Goal: Use online tool/utility: Utilize a website feature to perform a specific function

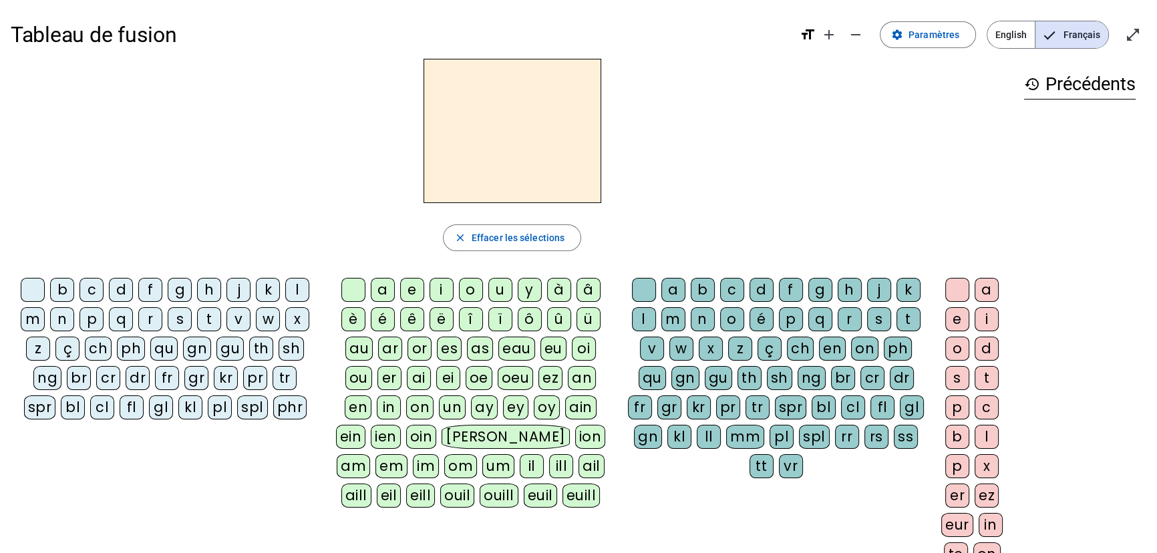
click at [174, 315] on div "s" at bounding box center [180, 319] width 24 height 24
click at [441, 287] on div "i" at bounding box center [442, 290] width 24 height 24
click at [634, 319] on div "l" at bounding box center [644, 319] width 24 height 24
click at [981, 287] on div "a" at bounding box center [987, 290] width 24 height 24
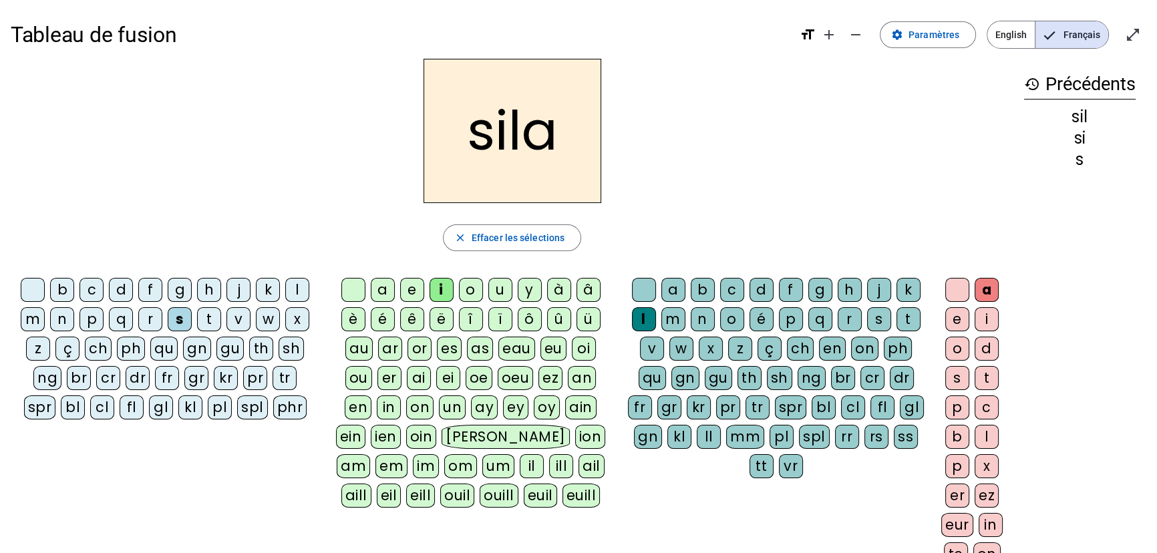
click at [955, 349] on div "o" at bounding box center [958, 349] width 24 height 24
click at [958, 288] on div at bounding box center [958, 290] width 24 height 24
click at [647, 289] on div at bounding box center [644, 290] width 24 height 24
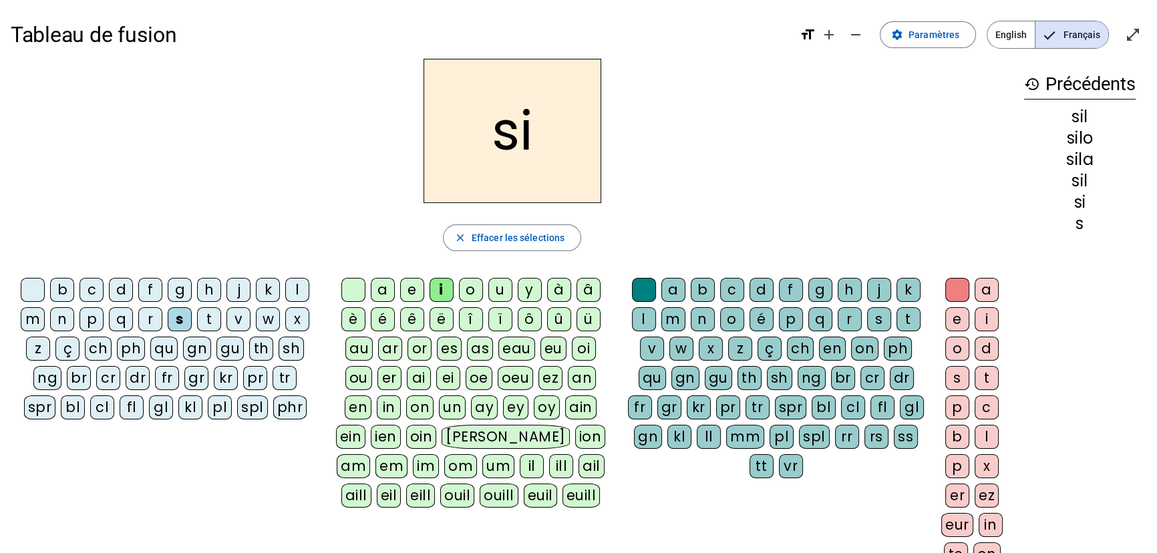
click at [386, 294] on div "a" at bounding box center [383, 290] width 24 height 24
click at [501, 291] on div "u" at bounding box center [500, 290] width 24 height 24
click at [209, 319] on div "t" at bounding box center [209, 319] width 24 height 24
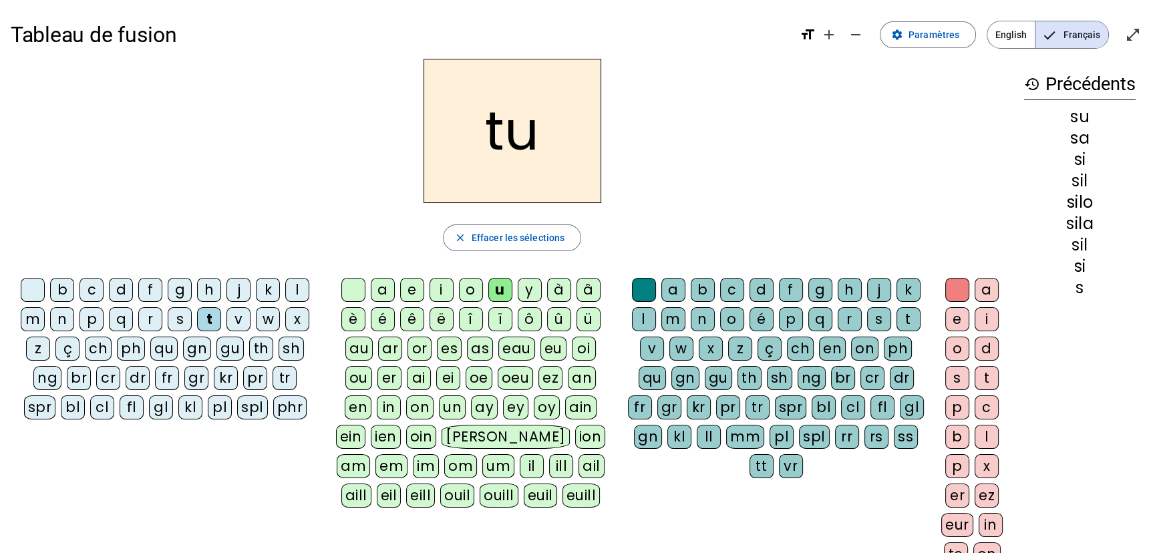
click at [118, 291] on div "d" at bounding box center [121, 290] width 24 height 24
click at [412, 289] on div "e" at bounding box center [412, 290] width 24 height 24
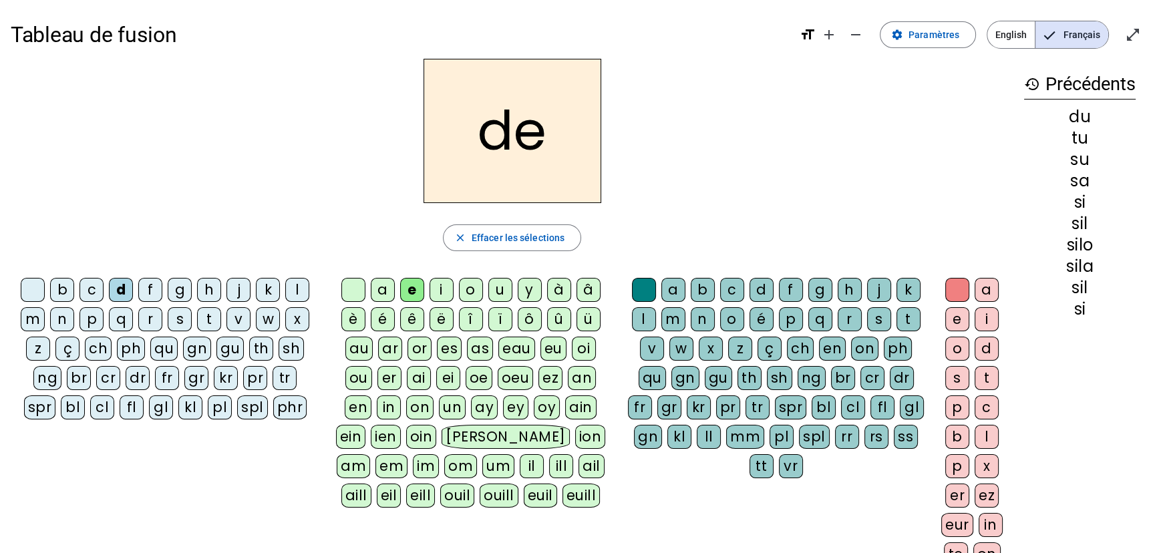
click at [33, 326] on div "m" at bounding box center [33, 319] width 24 height 24
click at [212, 317] on div "t" at bounding box center [209, 319] width 24 height 24
click at [235, 289] on div "j" at bounding box center [239, 290] width 24 height 24
